Goal: Navigation & Orientation: Understand site structure

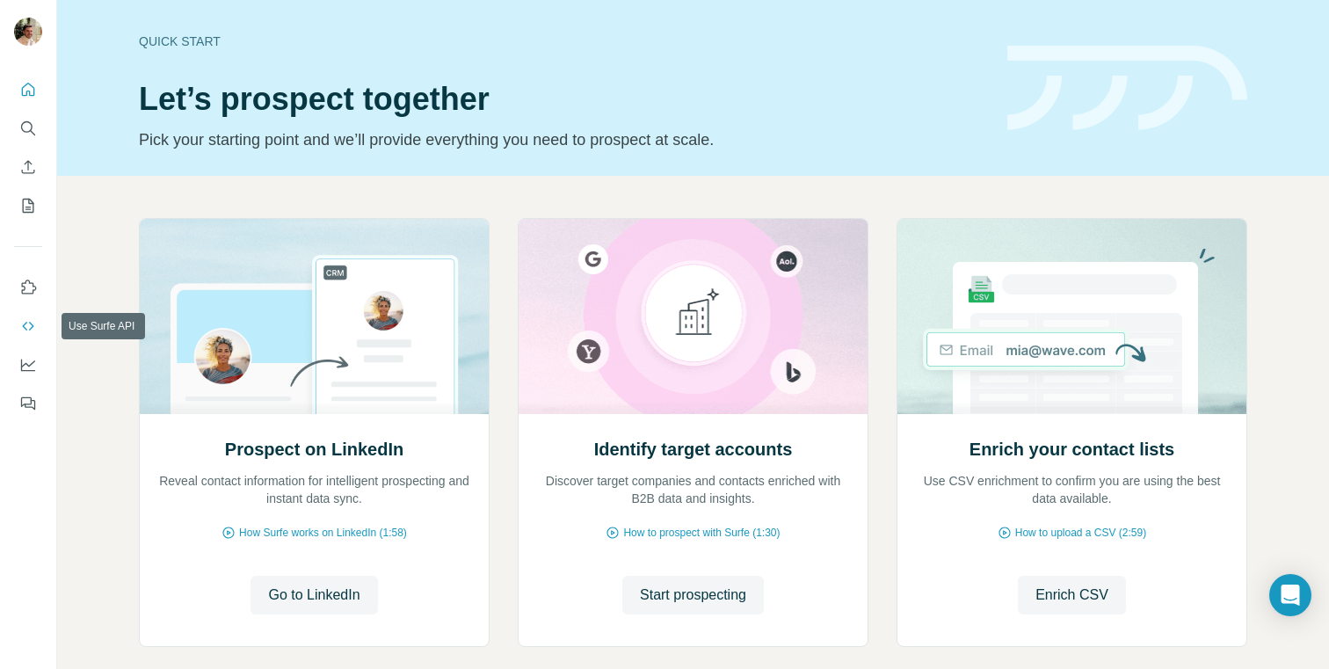
click at [24, 313] on button "Use Surfe API" at bounding box center [28, 326] width 28 height 32
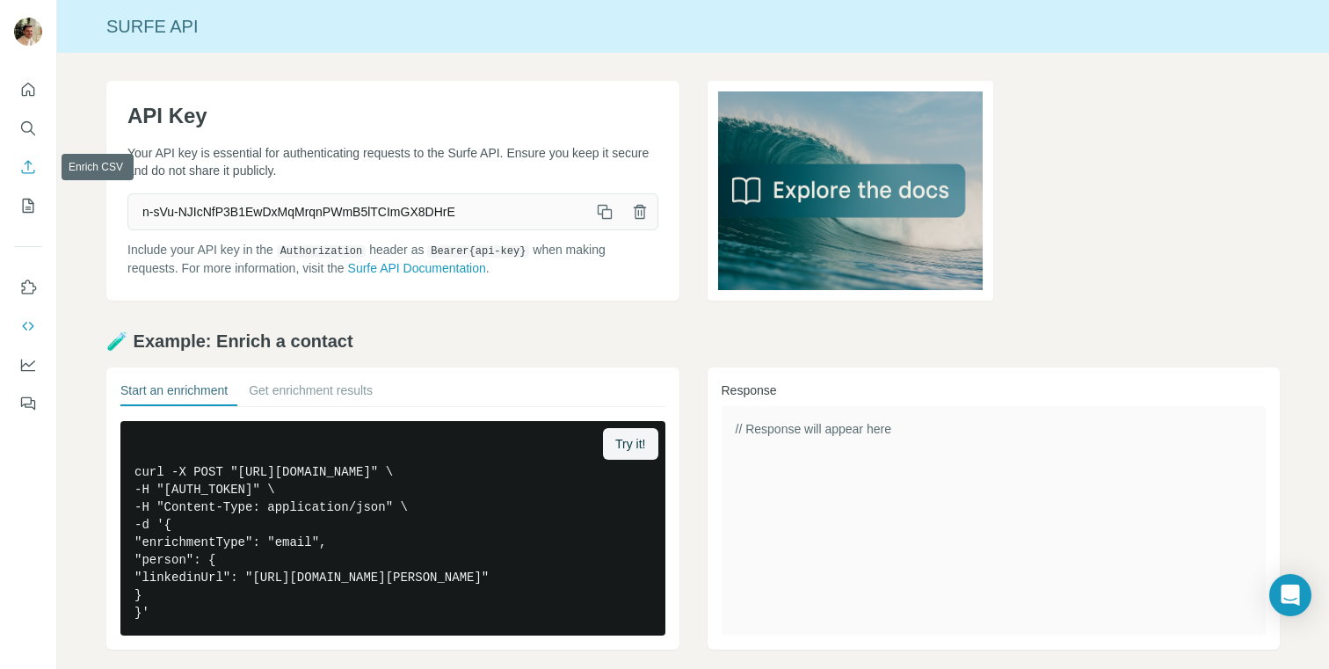
click at [36, 170] on icon "Enrich CSV" at bounding box center [28, 167] width 18 height 18
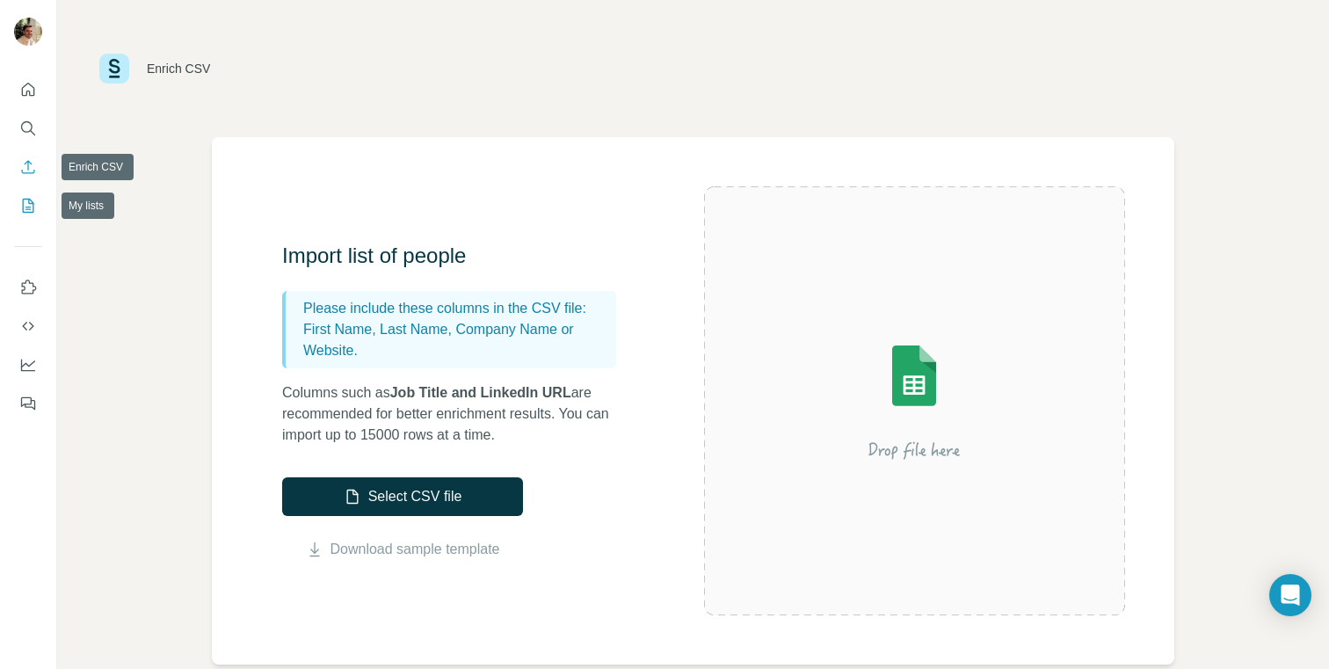
click at [28, 203] on icon "My lists" at bounding box center [29, 204] width 9 height 11
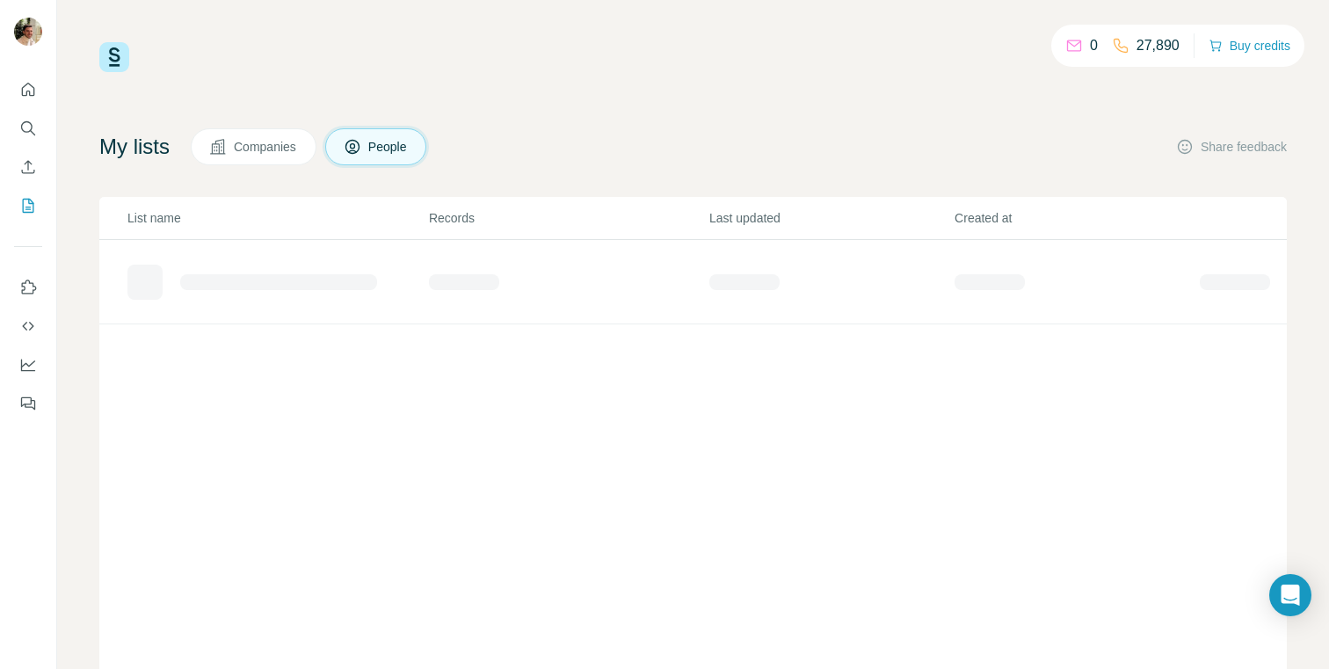
click at [1065, 43] on icon at bounding box center [1074, 46] width 18 height 18
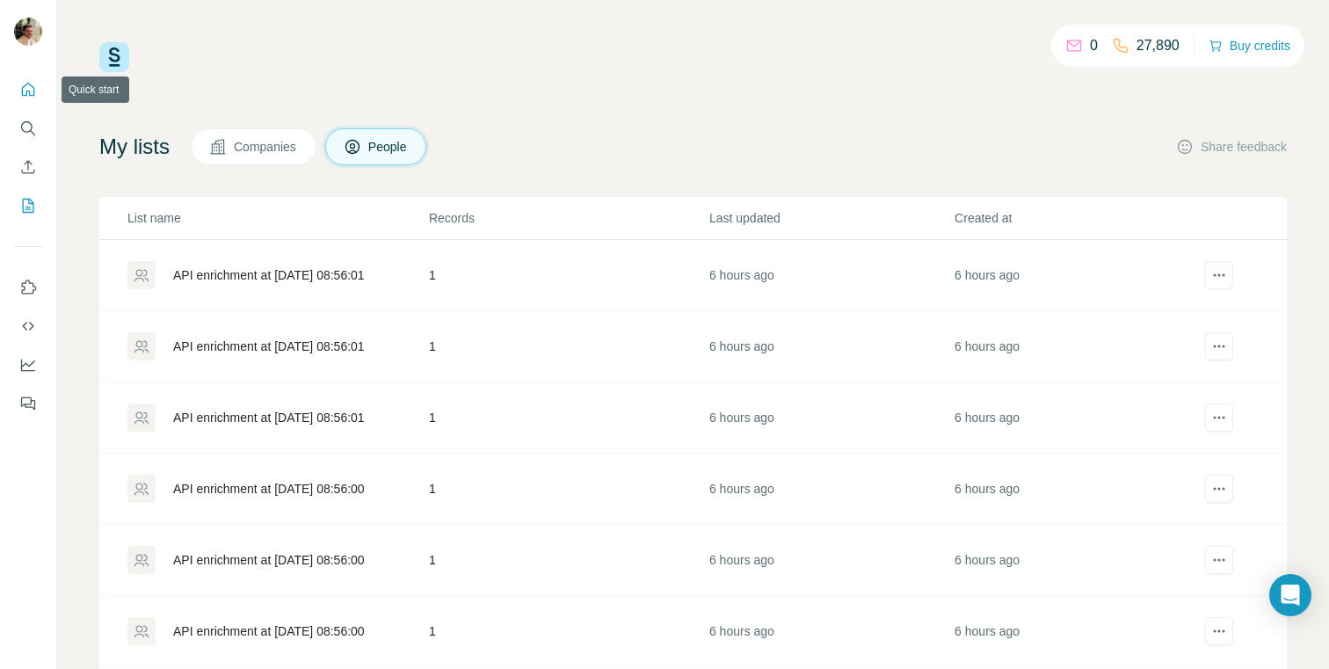
click at [29, 84] on icon "Quick start" at bounding box center [28, 89] width 13 height 13
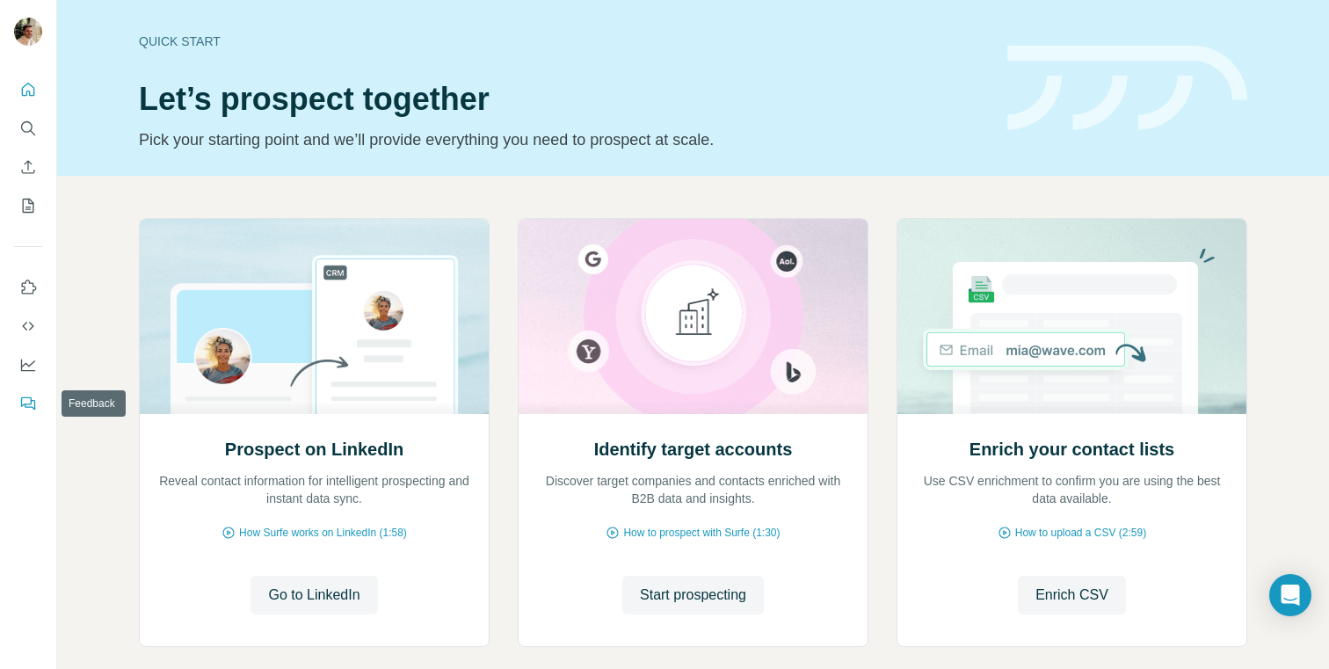
click at [25, 396] on icon "Feedback" at bounding box center [28, 404] width 18 height 18
click at [27, 320] on icon "Use Surfe API" at bounding box center [28, 326] width 18 height 18
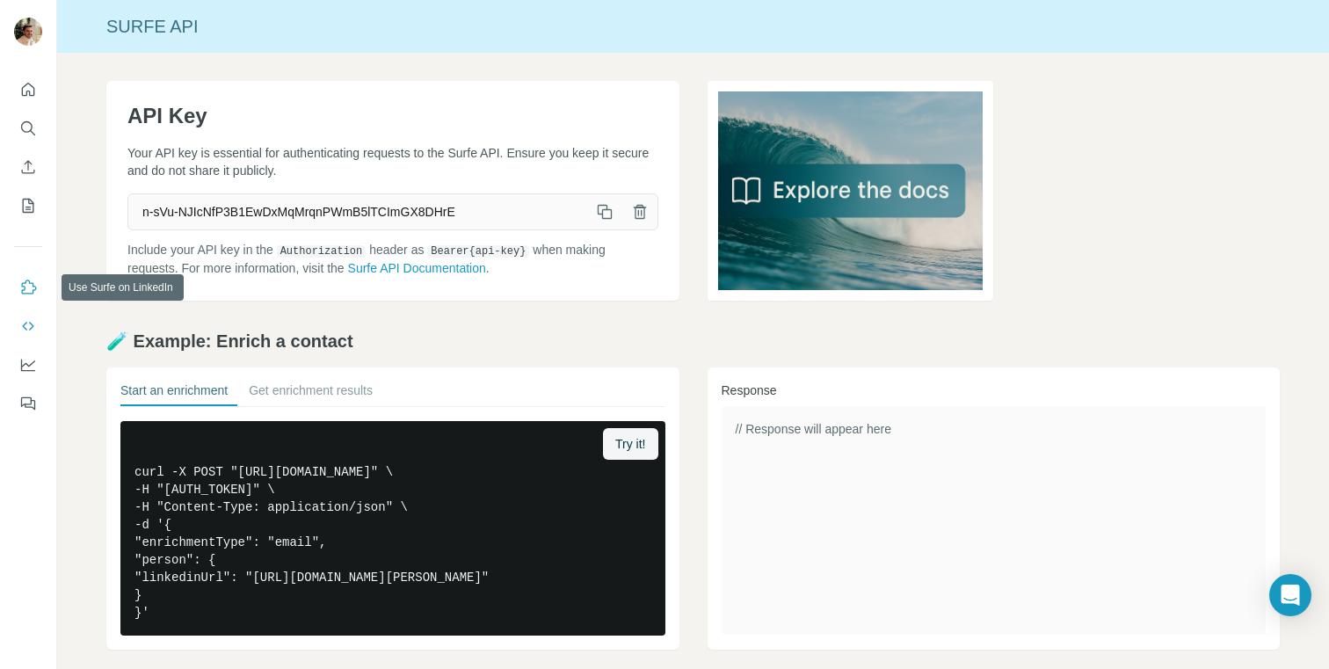
click at [25, 283] on icon "Use Surfe on LinkedIn" at bounding box center [29, 287] width 15 height 14
